Goal: Task Accomplishment & Management: Complete application form

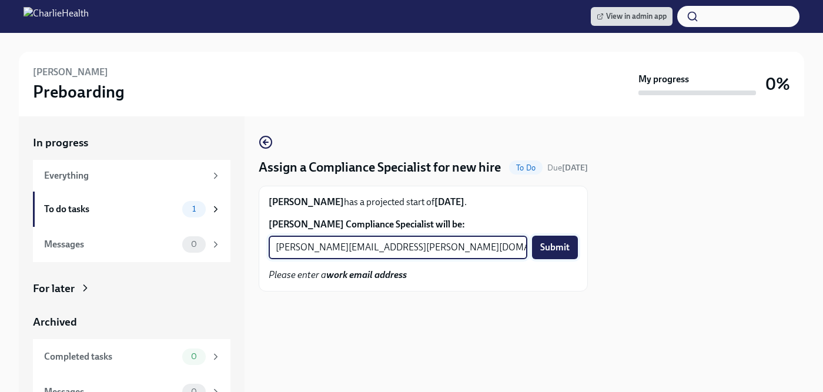
type input "[PERSON_NAME][EMAIL_ADDRESS][PERSON_NAME][DOMAIN_NAME]"
click at [556, 253] on span "Submit" at bounding box center [554, 248] width 29 height 12
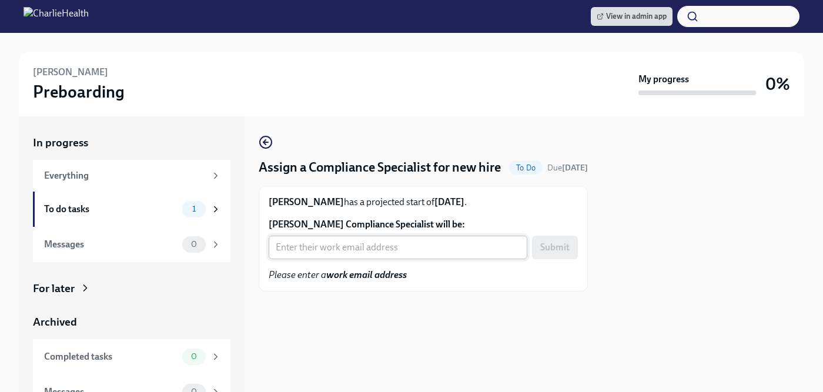
click at [340, 259] on input "[PERSON_NAME] Compliance Specialist will be:" at bounding box center [398, 248] width 259 height 24
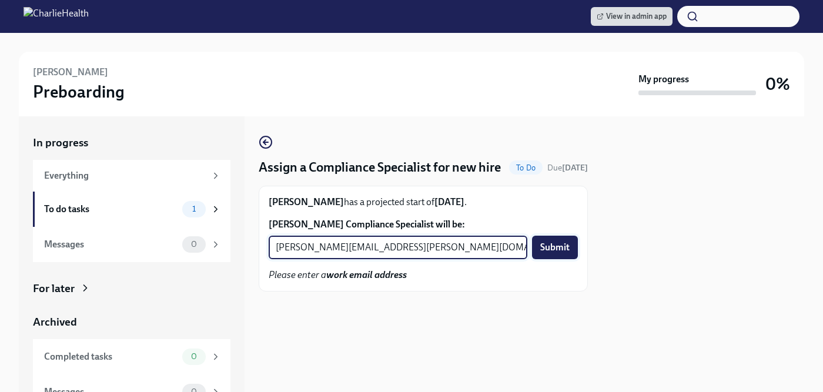
type input "[PERSON_NAME][EMAIL_ADDRESS][PERSON_NAME][DOMAIN_NAME]"
click at [552, 253] on span "Submit" at bounding box center [554, 248] width 29 height 12
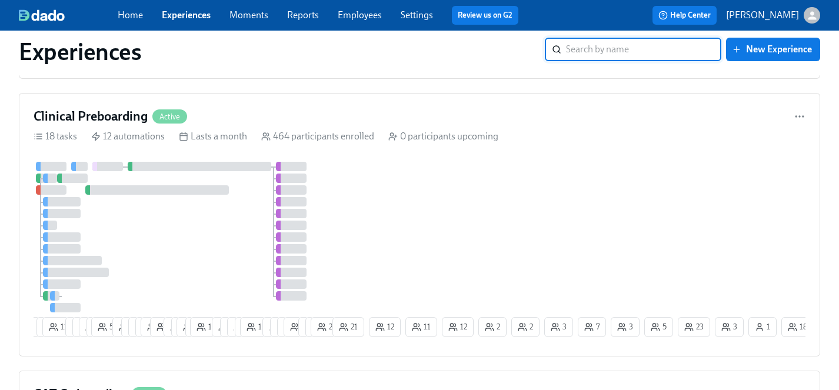
scroll to position [1252, 0]
click at [213, 232] on div at bounding box center [182, 237] width 296 height 151
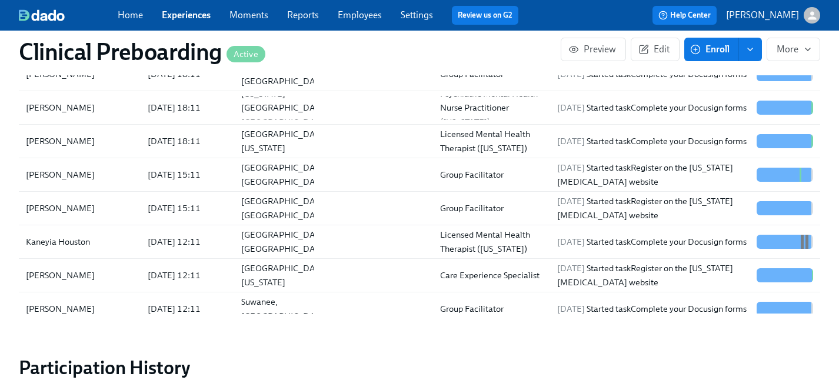
scroll to position [1411, 0]
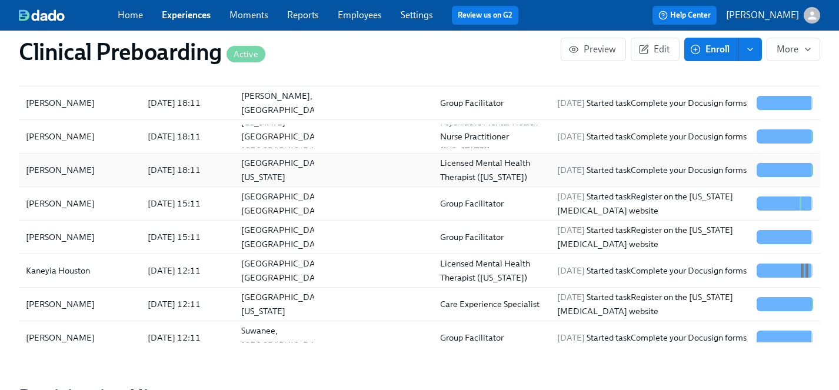
click at [65, 171] on div "[PERSON_NAME]" at bounding box center [60, 170] width 78 height 14
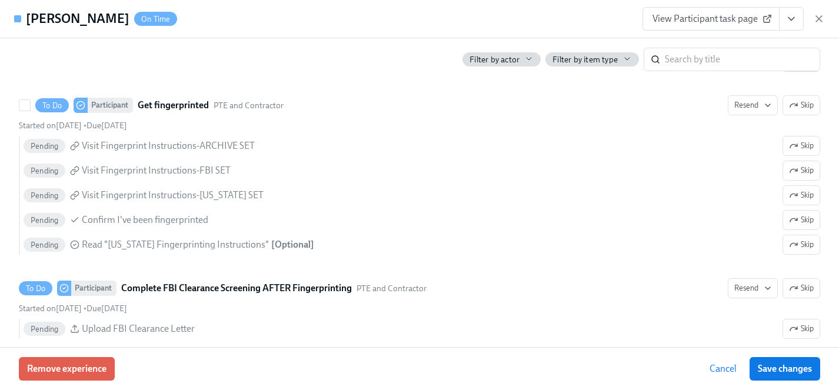
scroll to position [1638, 0]
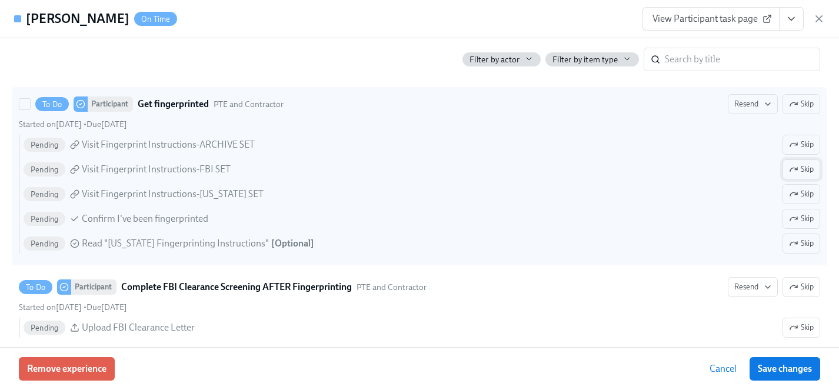
click at [803, 169] on span "Skip" at bounding box center [801, 169] width 25 height 12
click at [806, 193] on span "Skip" at bounding box center [801, 194] width 25 height 12
click at [806, 248] on span "Skip" at bounding box center [801, 244] width 25 height 12
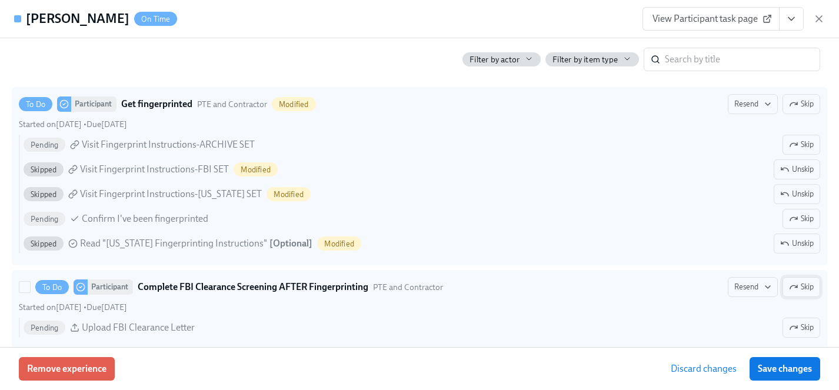
click at [799, 289] on span "Skip" at bounding box center [801, 287] width 25 height 12
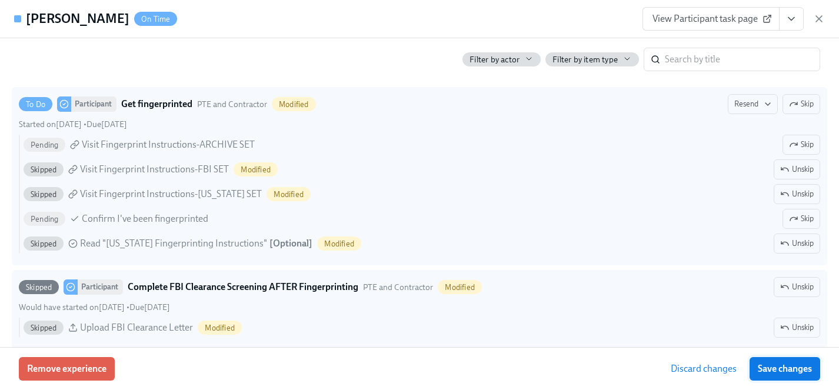
click at [793, 366] on span "Save changes" at bounding box center [784, 369] width 54 height 12
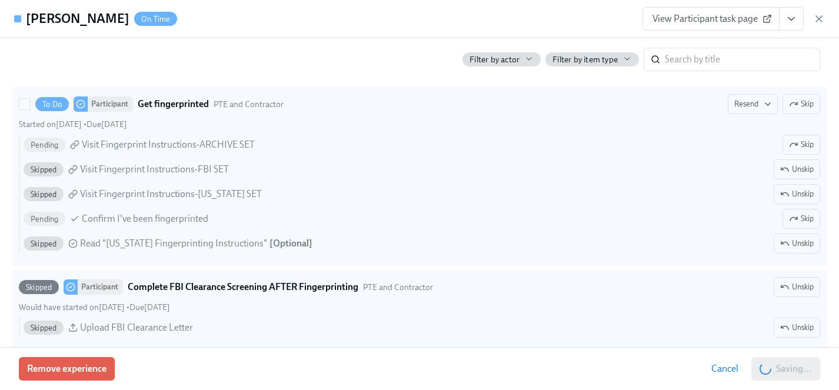
scroll to position [0, 14428]
